Goal: Find specific page/section: Find specific page/section

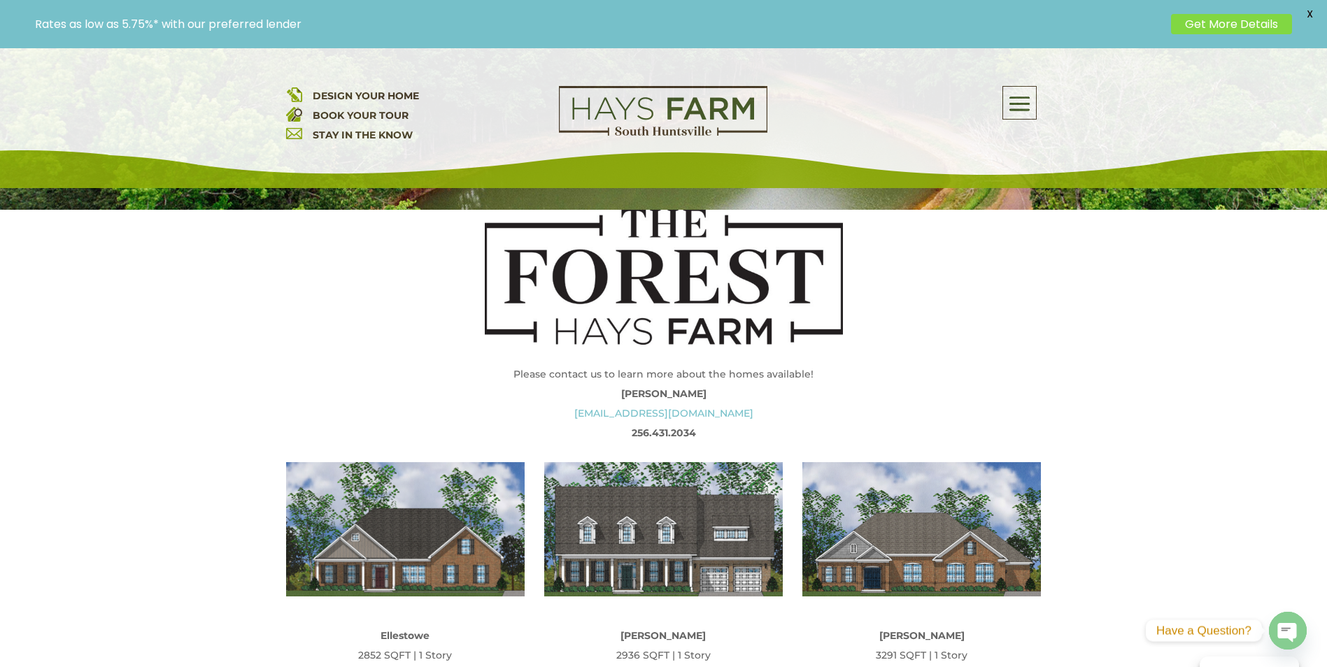
scroll to position [140, 0]
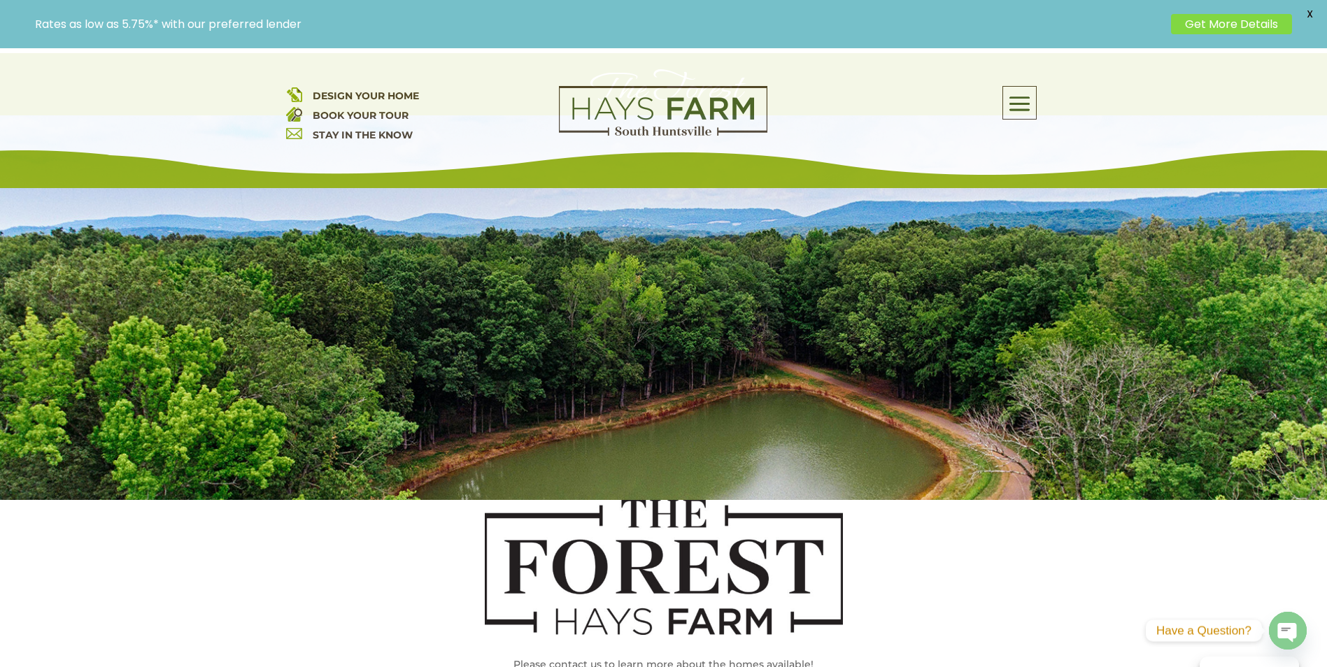
click at [1027, 105] on span at bounding box center [1019, 104] width 33 height 32
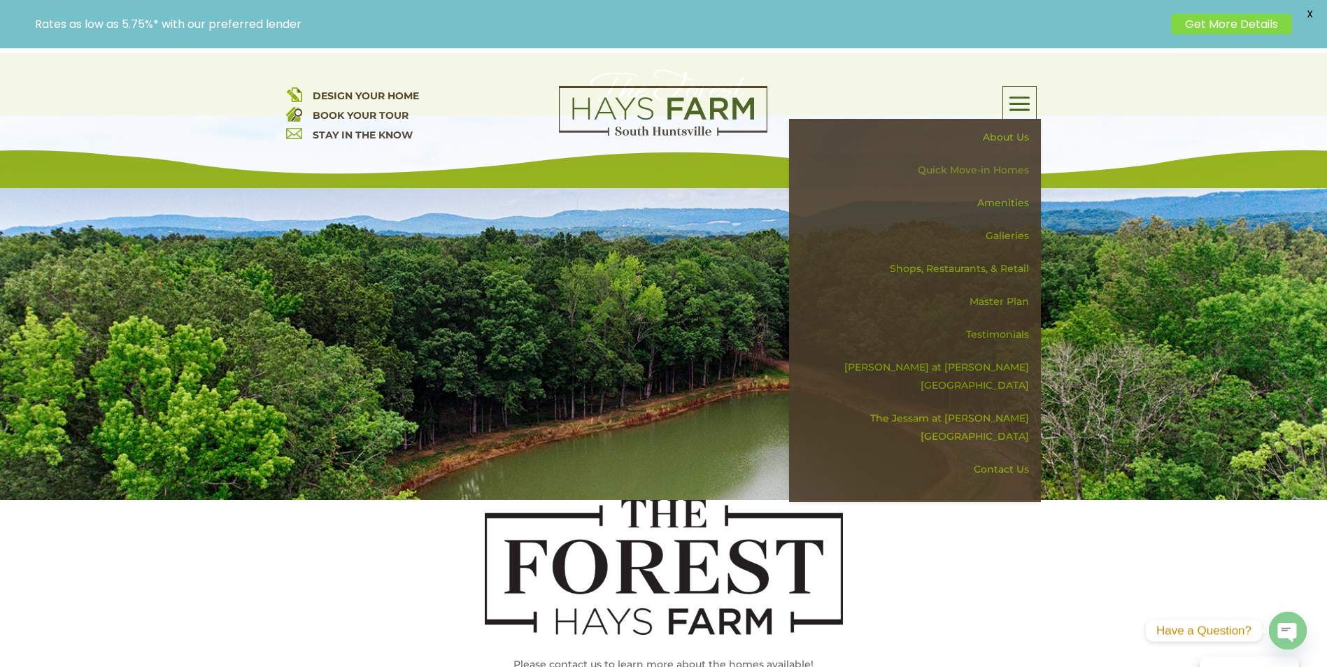
click at [1004, 172] on link "Quick Move-in Homes" at bounding box center [920, 170] width 242 height 33
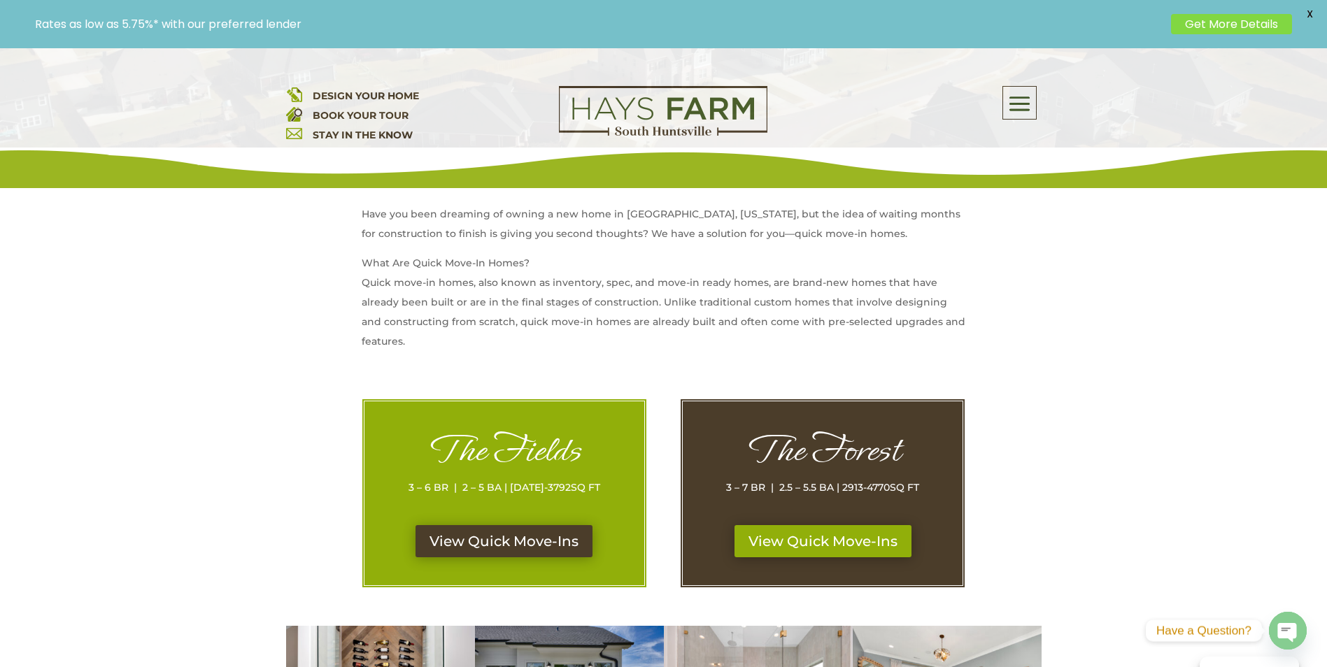
scroll to position [560, 0]
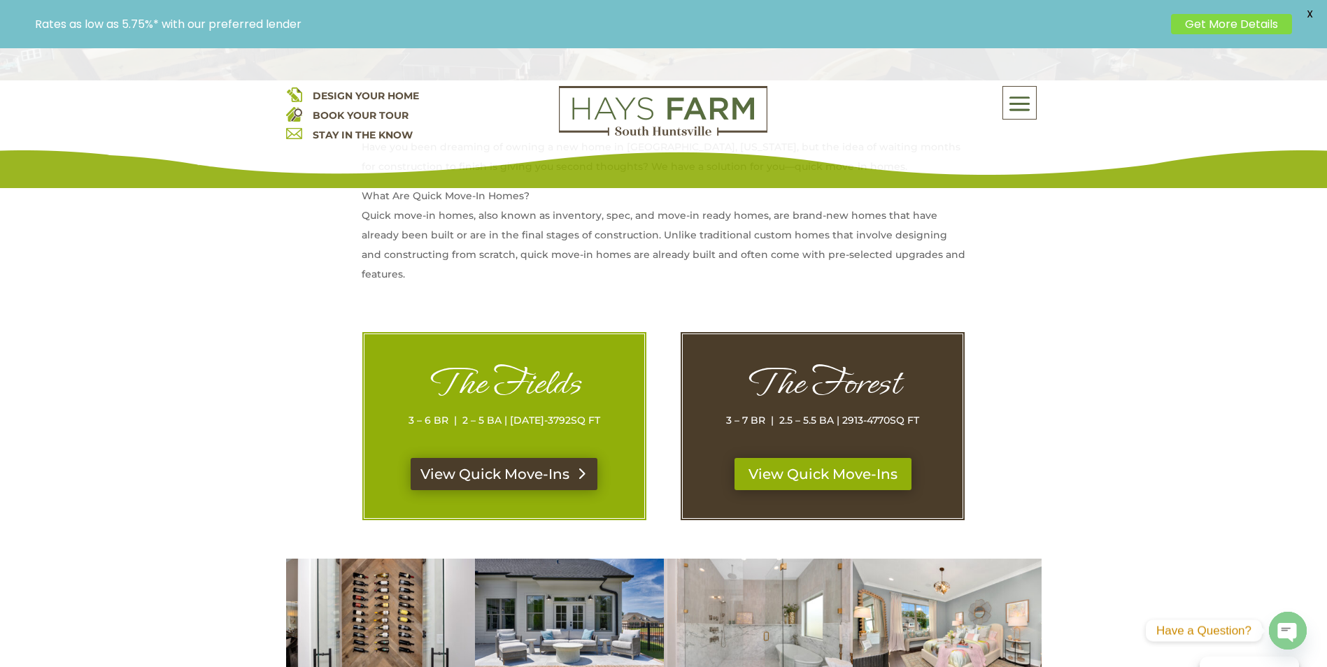
click at [517, 473] on link "View Quick Move-Ins" at bounding box center [504, 474] width 187 height 32
click at [872, 460] on link "View Quick Move-Ins" at bounding box center [822, 474] width 187 height 32
